Goal: Transaction & Acquisition: Purchase product/service

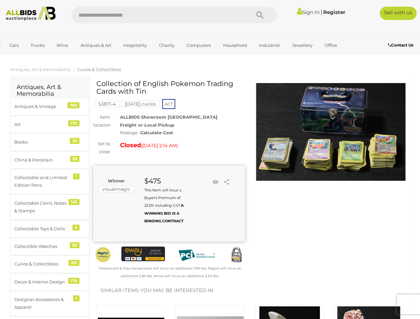
click at [210, 160] on div "Collection of English Pokemon Trading Cards with Tin 53871-4 [DATE] curios ACT )" at bounding box center [169, 180] width 152 height 200
click at [260, 15] on icon "Search" at bounding box center [260, 15] width 7 height 10
click at [14, 45] on link "Cars" at bounding box center [14, 45] width 18 height 11
click at [38, 45] on link "Trucks" at bounding box center [37, 45] width 23 height 11
click at [62, 45] on link "Wine" at bounding box center [62, 45] width 20 height 11
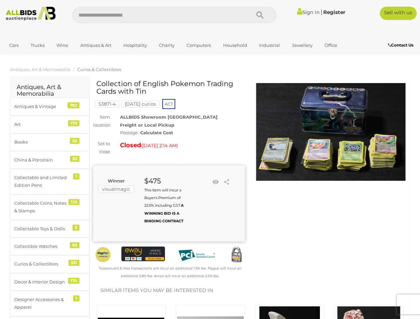
click at [95, 45] on link "Antiques & Art" at bounding box center [96, 45] width 40 height 11
click at [135, 45] on link "Hospitality" at bounding box center [135, 45] width 32 height 11
click at [166, 45] on link "Charity" at bounding box center [167, 45] width 24 height 11
click at [198, 45] on link "Computers" at bounding box center [198, 45] width 33 height 11
click at [234, 45] on link "Household" at bounding box center [235, 45] width 33 height 11
